Goal: Information Seeking & Learning: Understand process/instructions

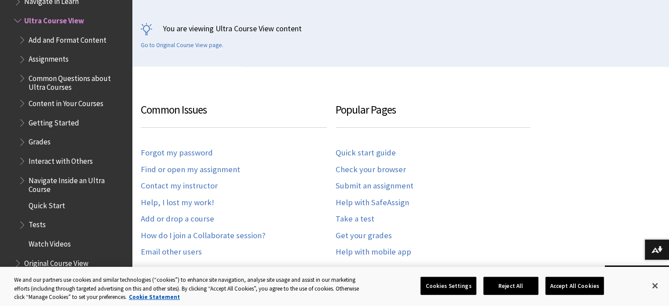
scroll to position [215, 0]
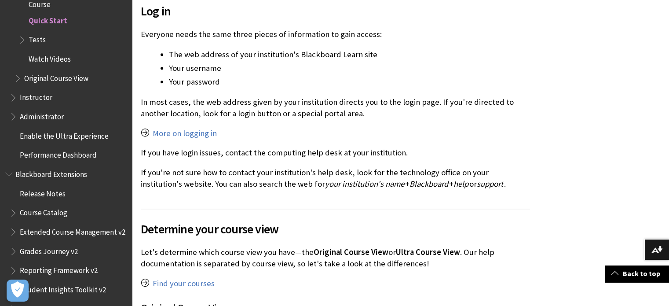
scroll to position [628, 0]
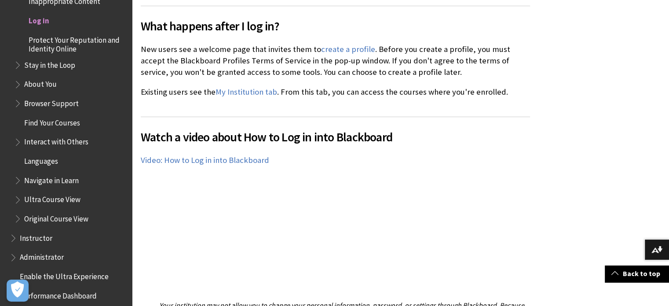
scroll to position [527, 0]
